Goal: Use online tool/utility: Utilize a website feature to perform a specific function

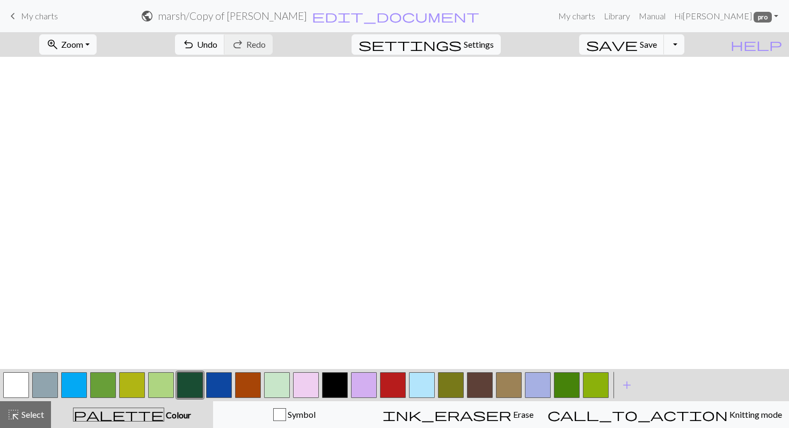
scroll to position [406, 0]
click at [30, 416] on span "Select" at bounding box center [32, 414] width 24 height 10
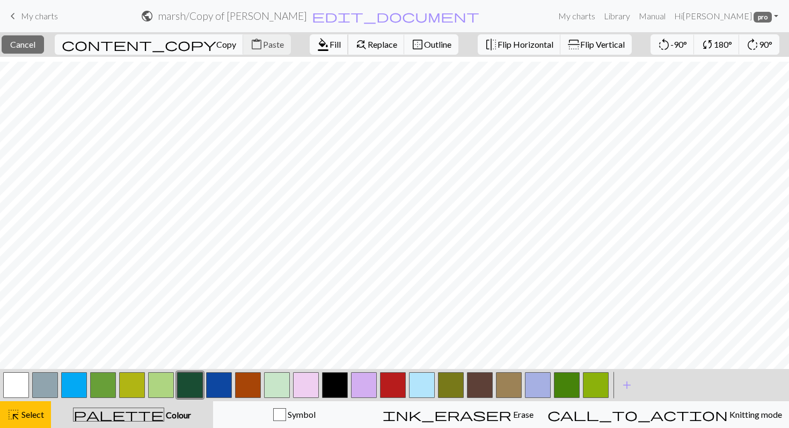
click at [329, 41] on span "Fill" at bounding box center [334, 44] width 11 height 10
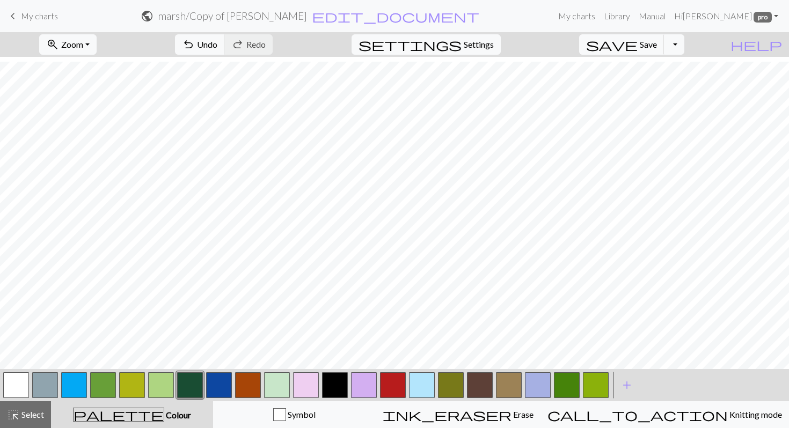
click at [458, 384] on button "button" at bounding box center [451, 385] width 26 height 26
click at [562, 387] on button "button" at bounding box center [567, 385] width 26 height 26
click at [179, 377] on button "button" at bounding box center [190, 385] width 26 height 26
click at [453, 381] on button "button" at bounding box center [451, 385] width 26 height 26
click at [564, 386] on button "button" at bounding box center [567, 385] width 26 height 26
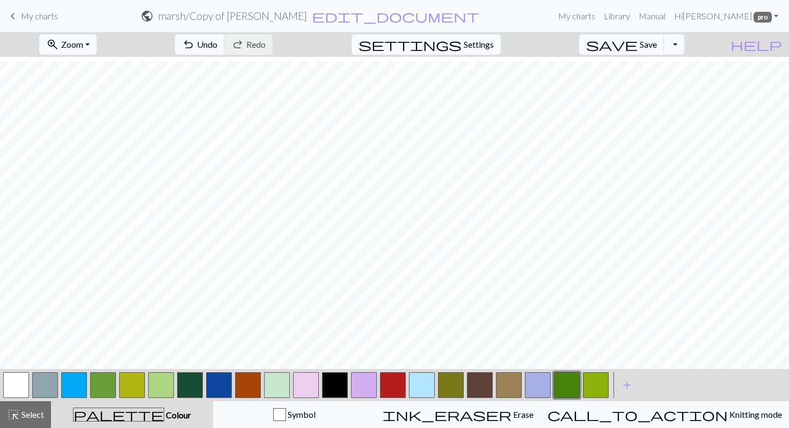
click at [252, 384] on button "button" at bounding box center [248, 385] width 26 height 26
click at [185, 380] on button "button" at bounding box center [190, 385] width 26 height 26
click at [251, 378] on button "button" at bounding box center [248, 385] width 26 height 26
click at [444, 385] on button "button" at bounding box center [451, 385] width 26 height 26
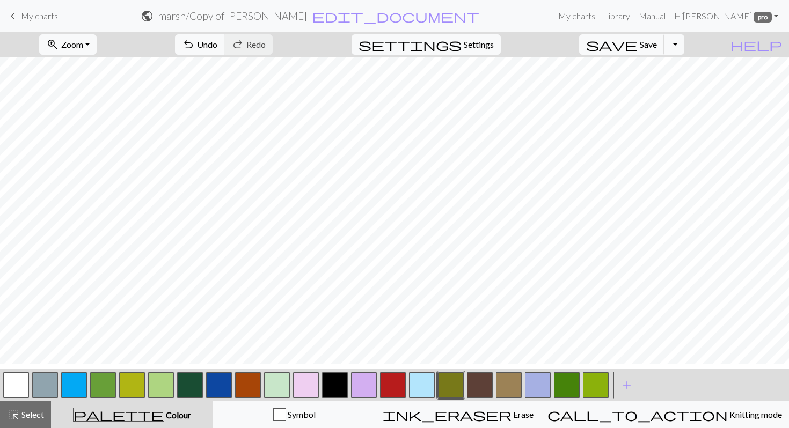
click at [567, 383] on button "button" at bounding box center [567, 385] width 26 height 26
click at [453, 379] on button "button" at bounding box center [451, 385] width 26 height 26
click at [190, 386] on button "button" at bounding box center [190, 385] width 26 height 26
